Goal: Navigation & Orientation: Find specific page/section

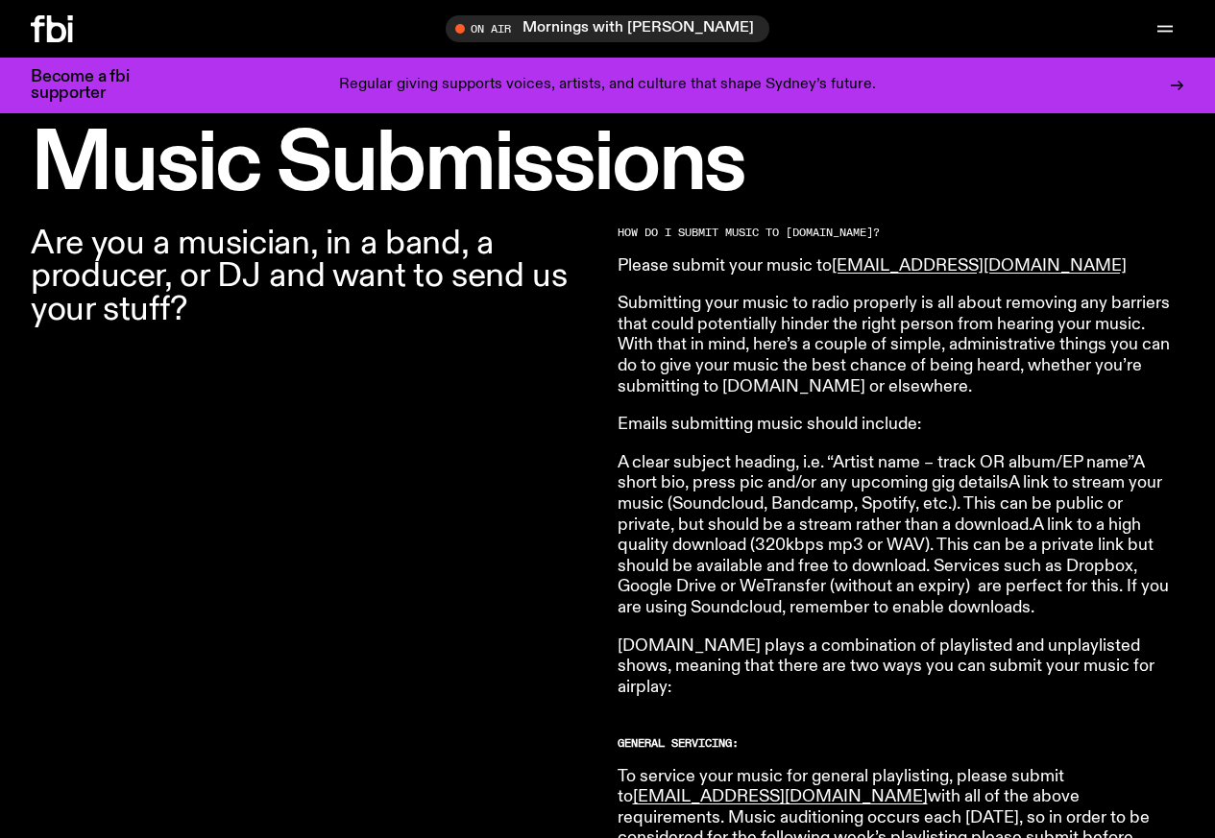
scroll to position [1139, 0]
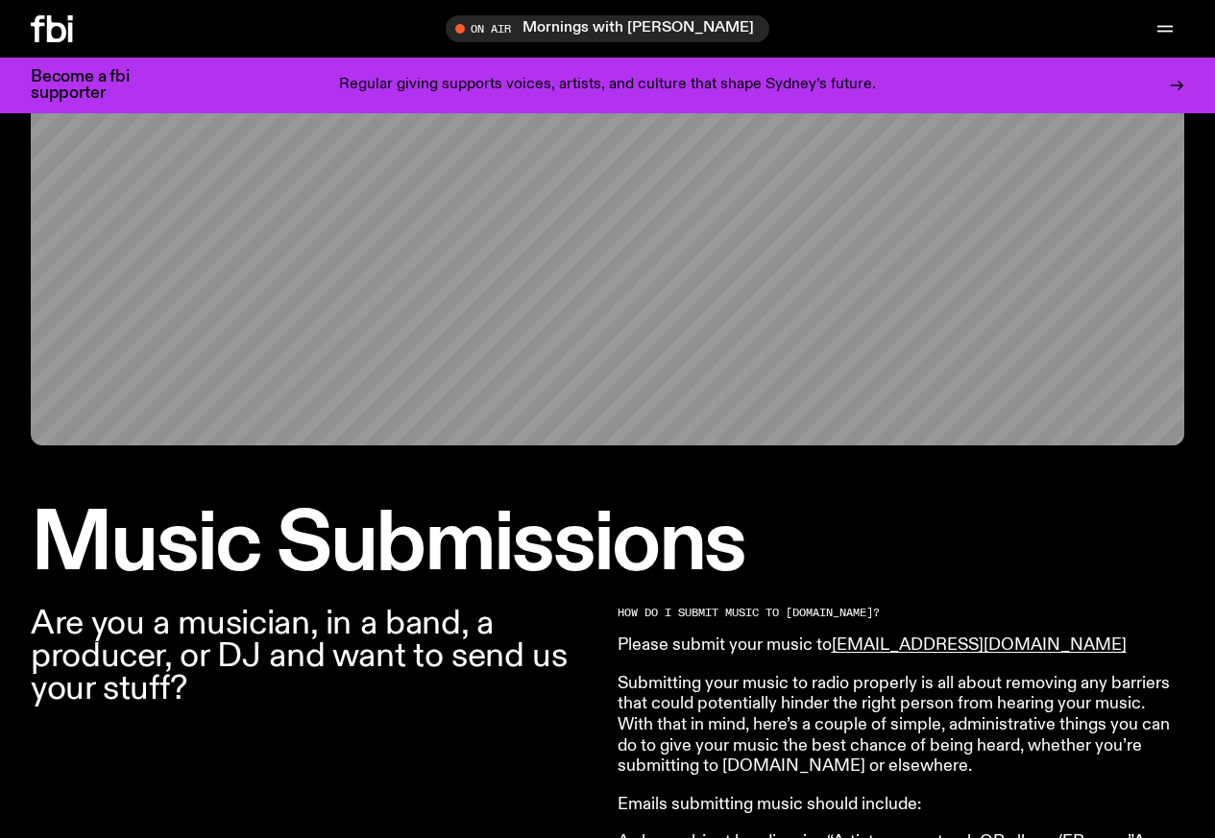
scroll to position [337, 0]
